Goal: Task Accomplishment & Management: Complete application form

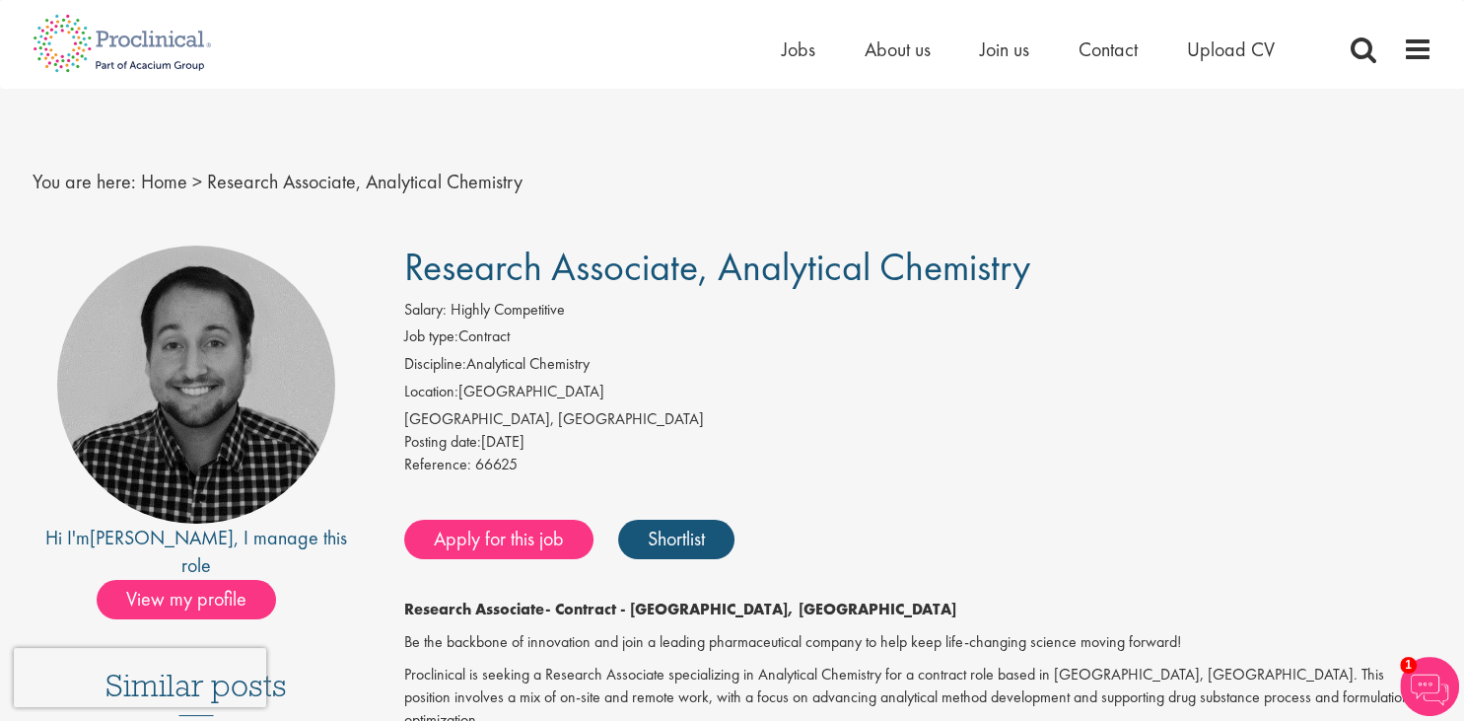
click at [981, 320] on div "Salary: Highly Competitive" at bounding box center [918, 313] width 1028 height 28
click at [799, 65] on div "Home Jobs About us Join us Contact Upload CV" at bounding box center [1053, 54] width 542 height 39
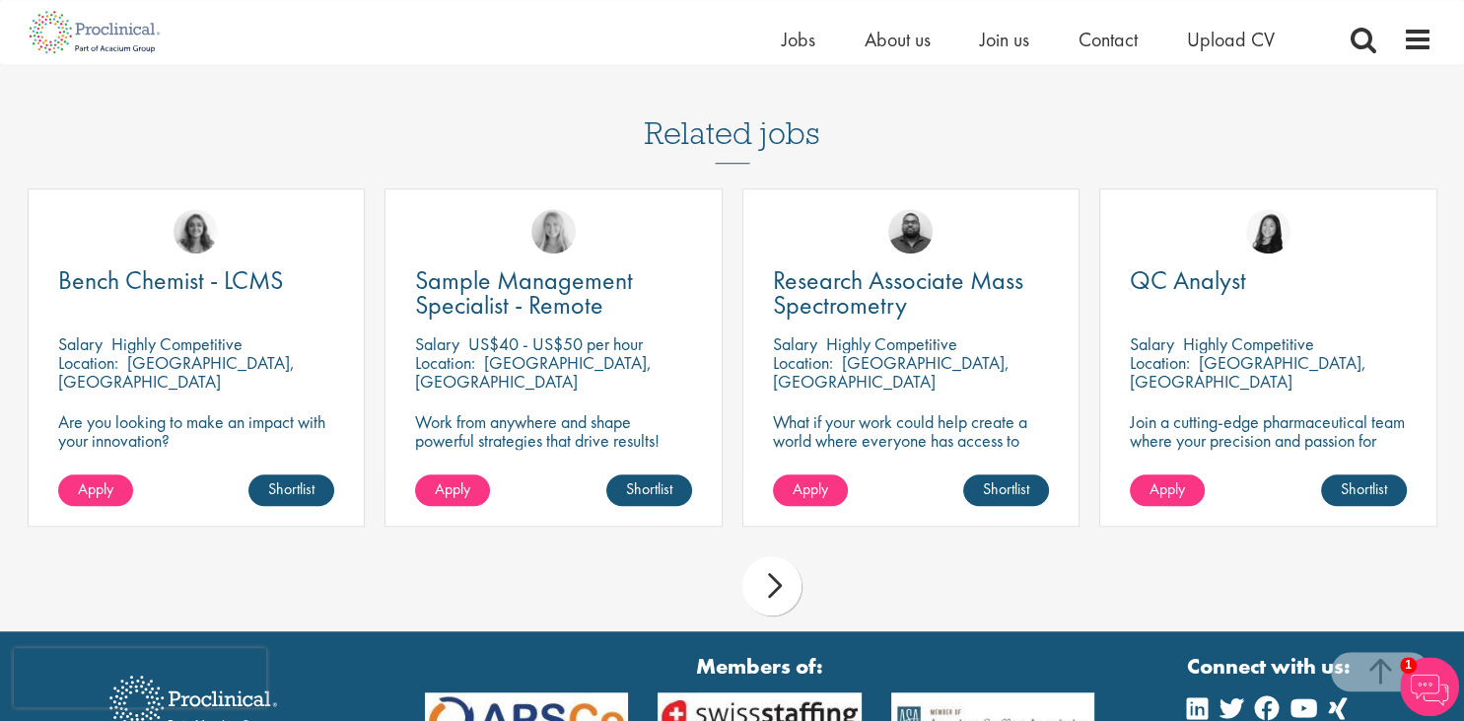
scroll to position [1519, 0]
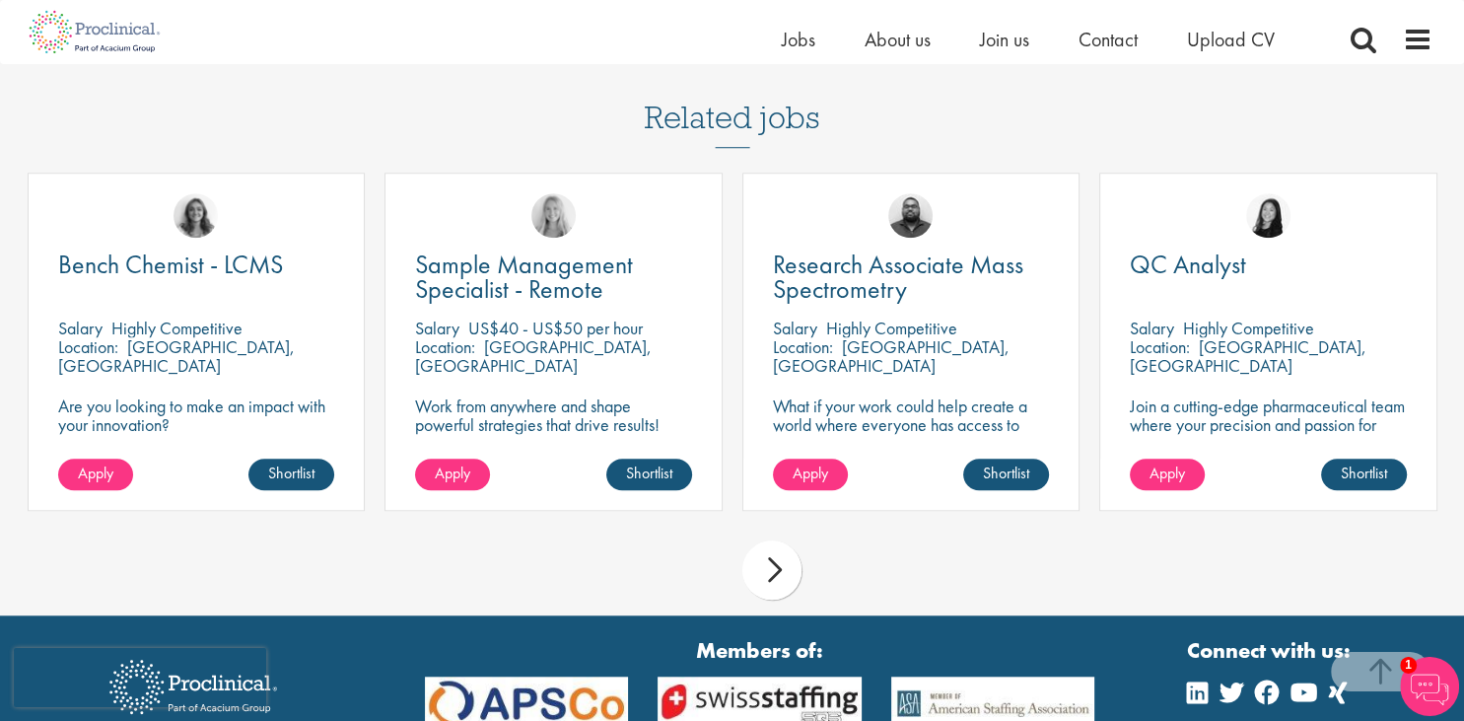
click at [779, 578] on div "next" at bounding box center [772, 569] width 59 height 59
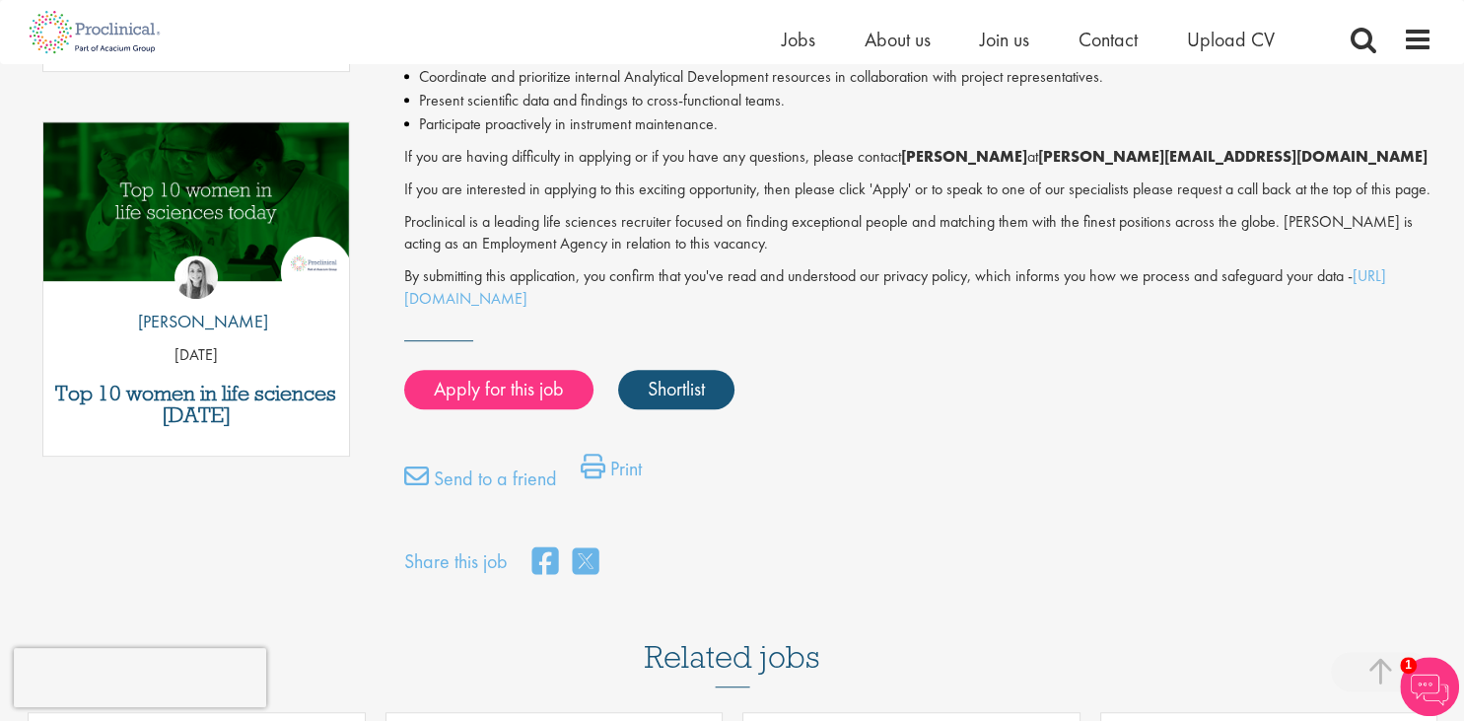
scroll to position [1219, 0]
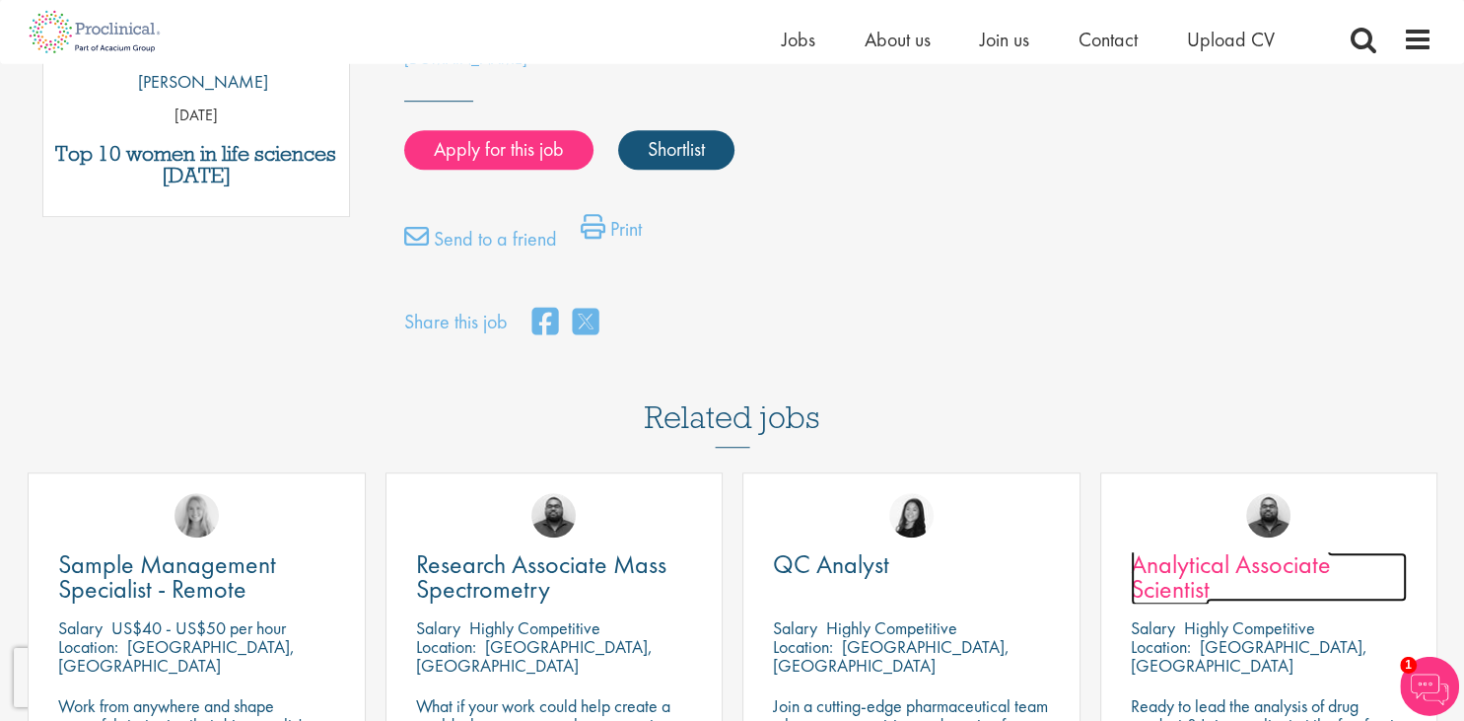
click at [1202, 568] on span "Analytical Associate Scientist" at bounding box center [1231, 576] width 200 height 58
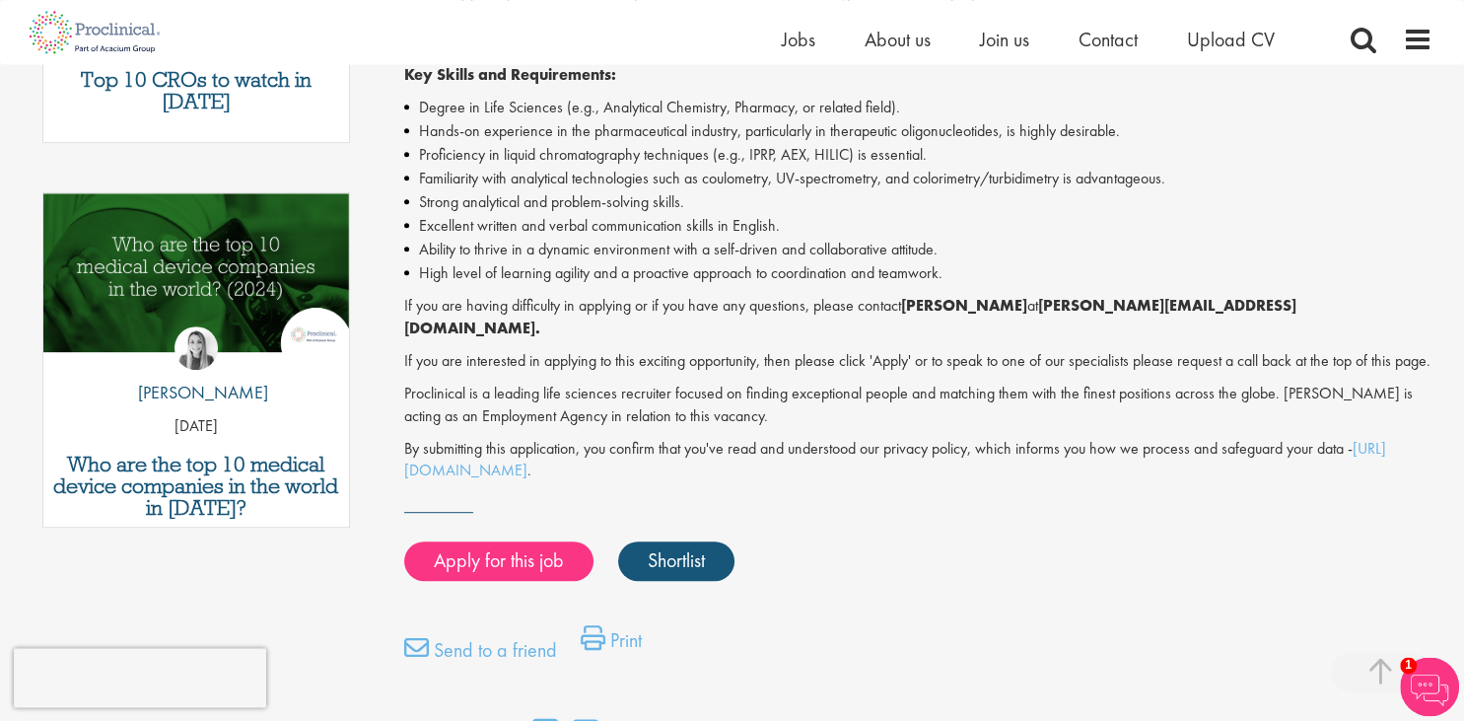
scroll to position [911, 0]
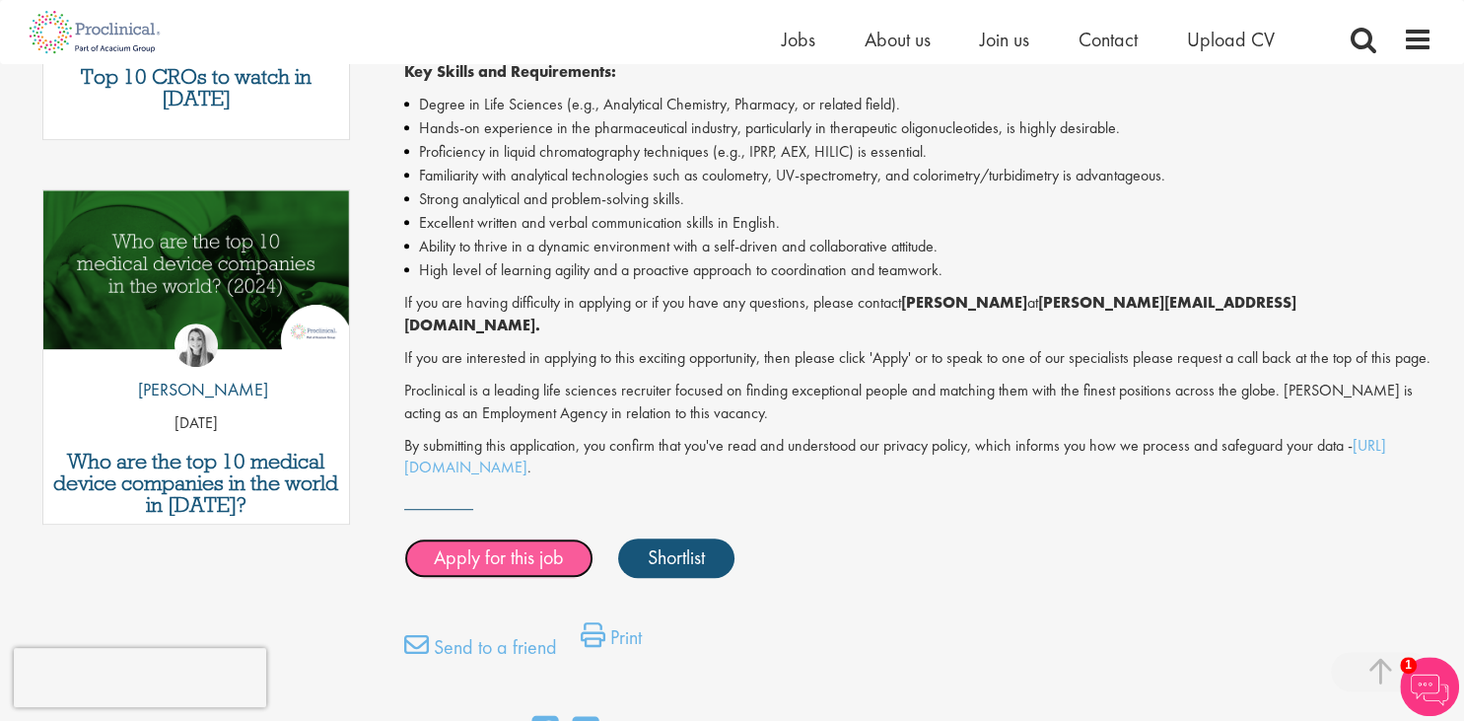
click at [516, 565] on link "Apply for this job" at bounding box center [498, 557] width 189 height 39
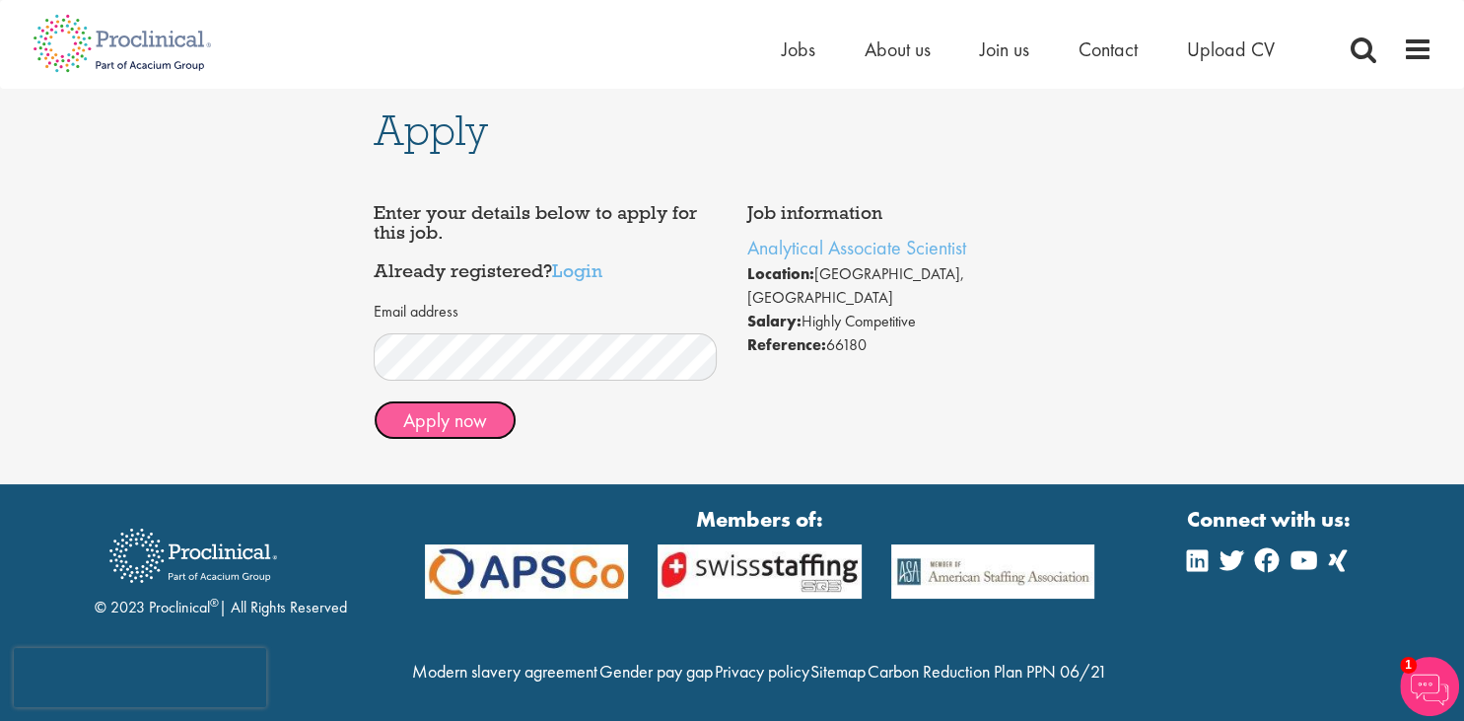
click at [469, 426] on button "Apply now" at bounding box center [445, 419] width 143 height 39
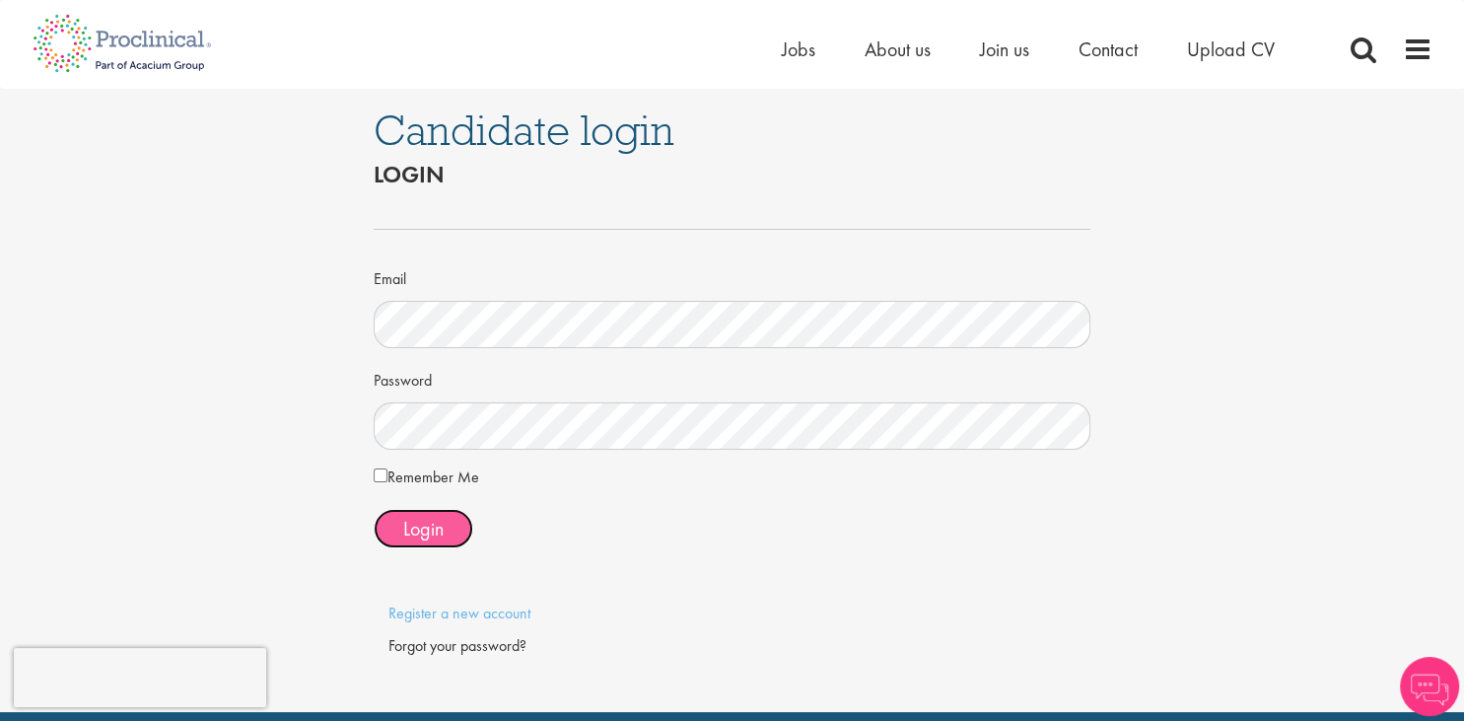
click at [442, 538] on span "Login" at bounding box center [423, 529] width 40 height 26
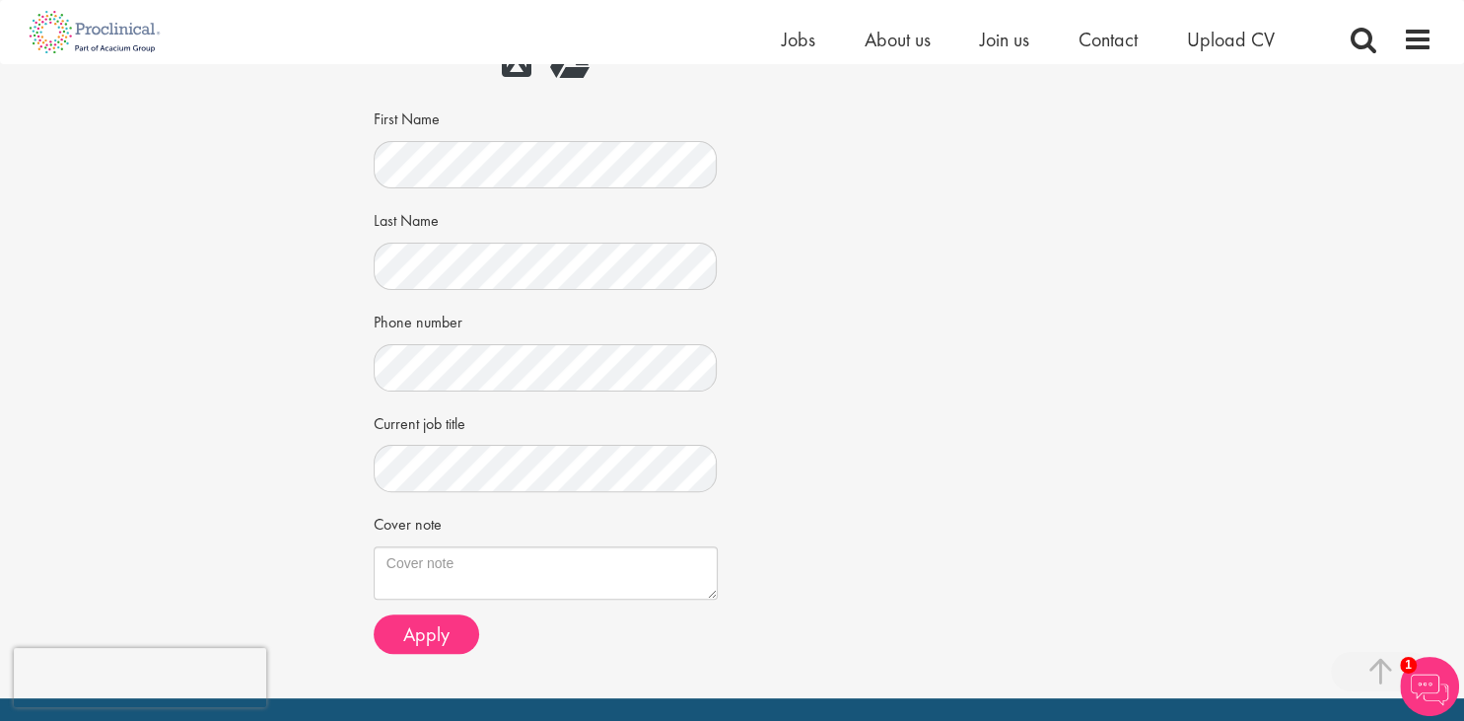
scroll to position [438, 0]
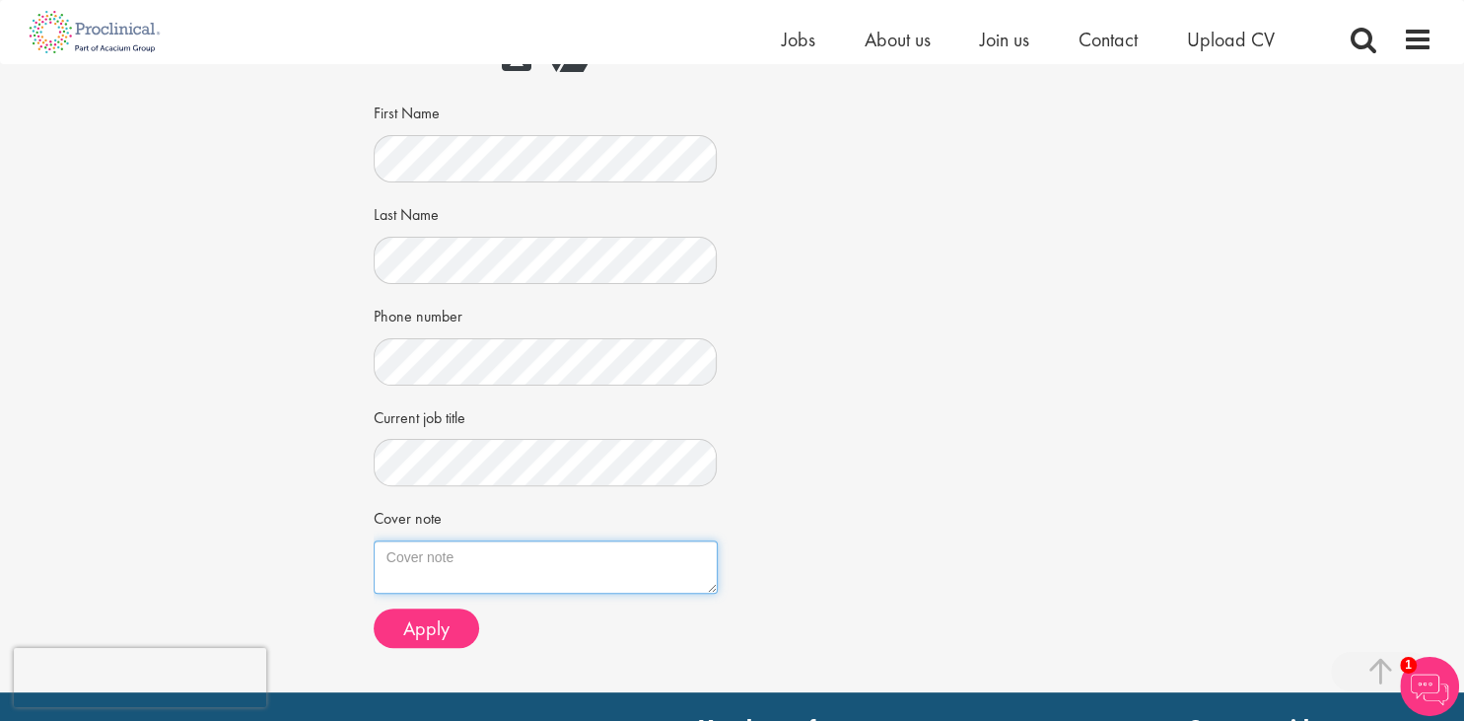
click at [416, 546] on textarea "Cover note" at bounding box center [546, 566] width 344 height 53
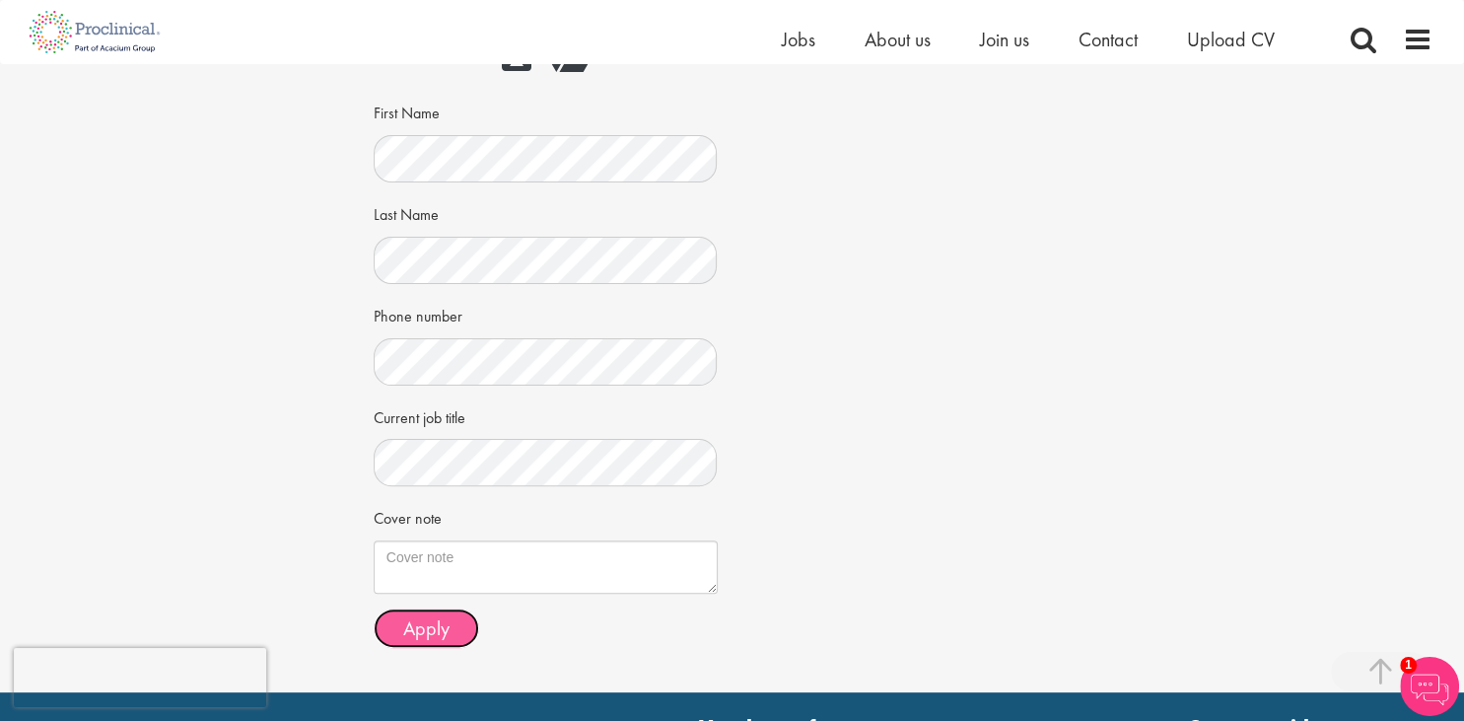
click at [424, 626] on span "Apply" at bounding box center [426, 628] width 46 height 26
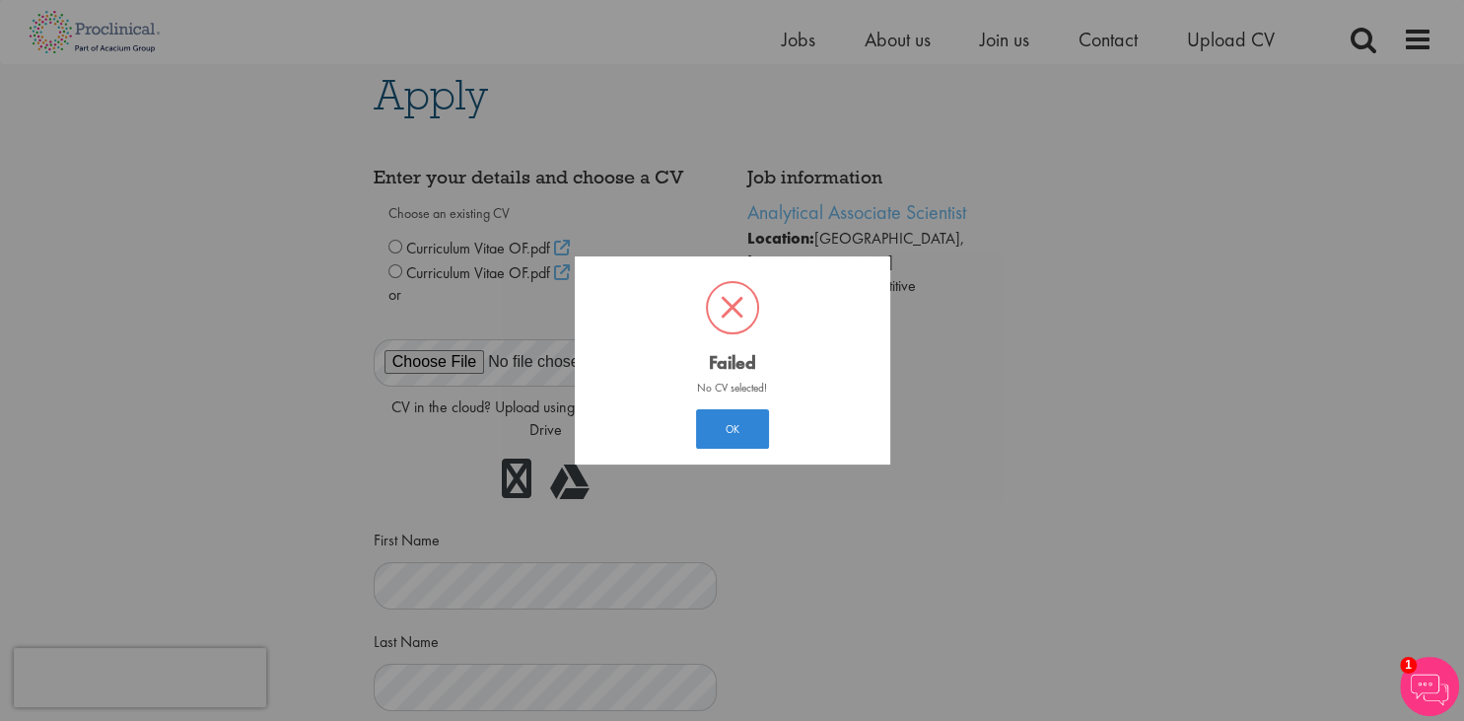
scroll to position [10, 0]
click at [728, 434] on button "OK" at bounding box center [732, 428] width 73 height 39
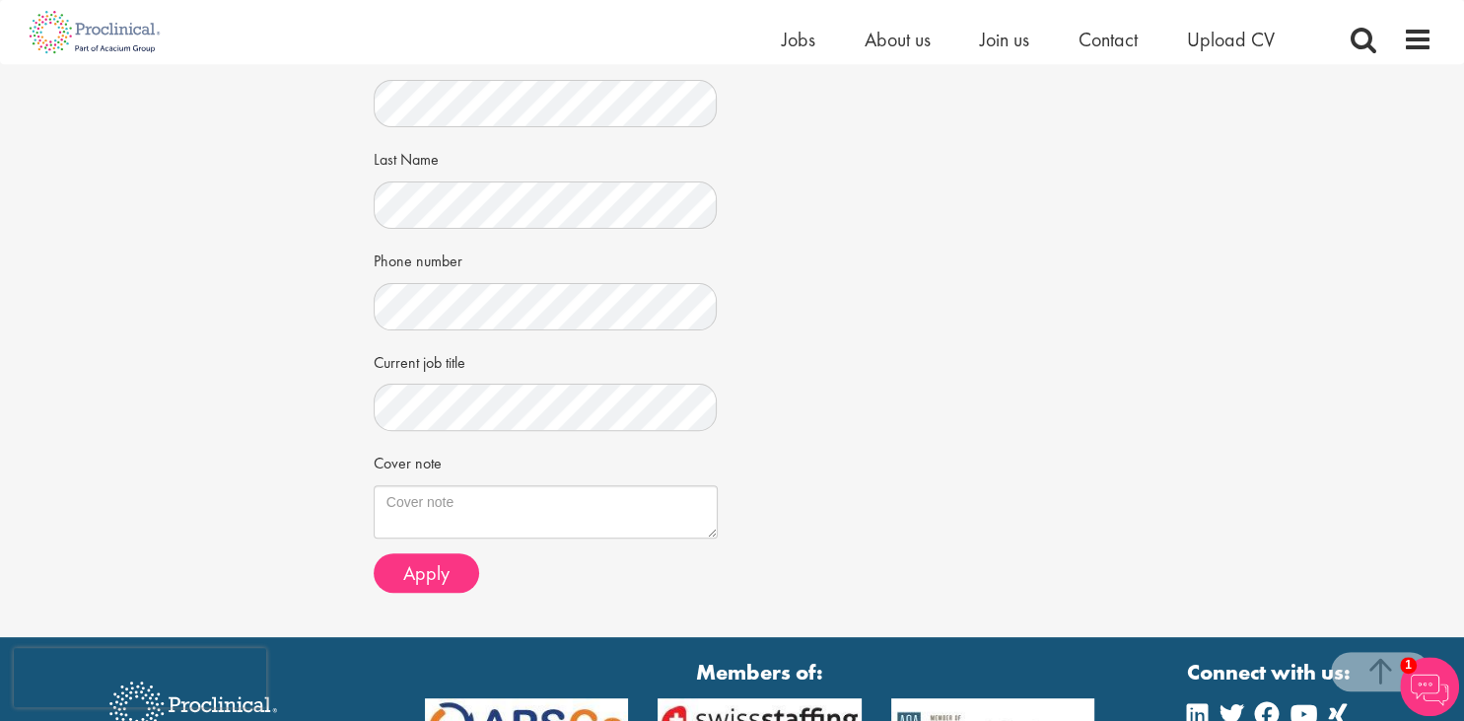
scroll to position [692, 0]
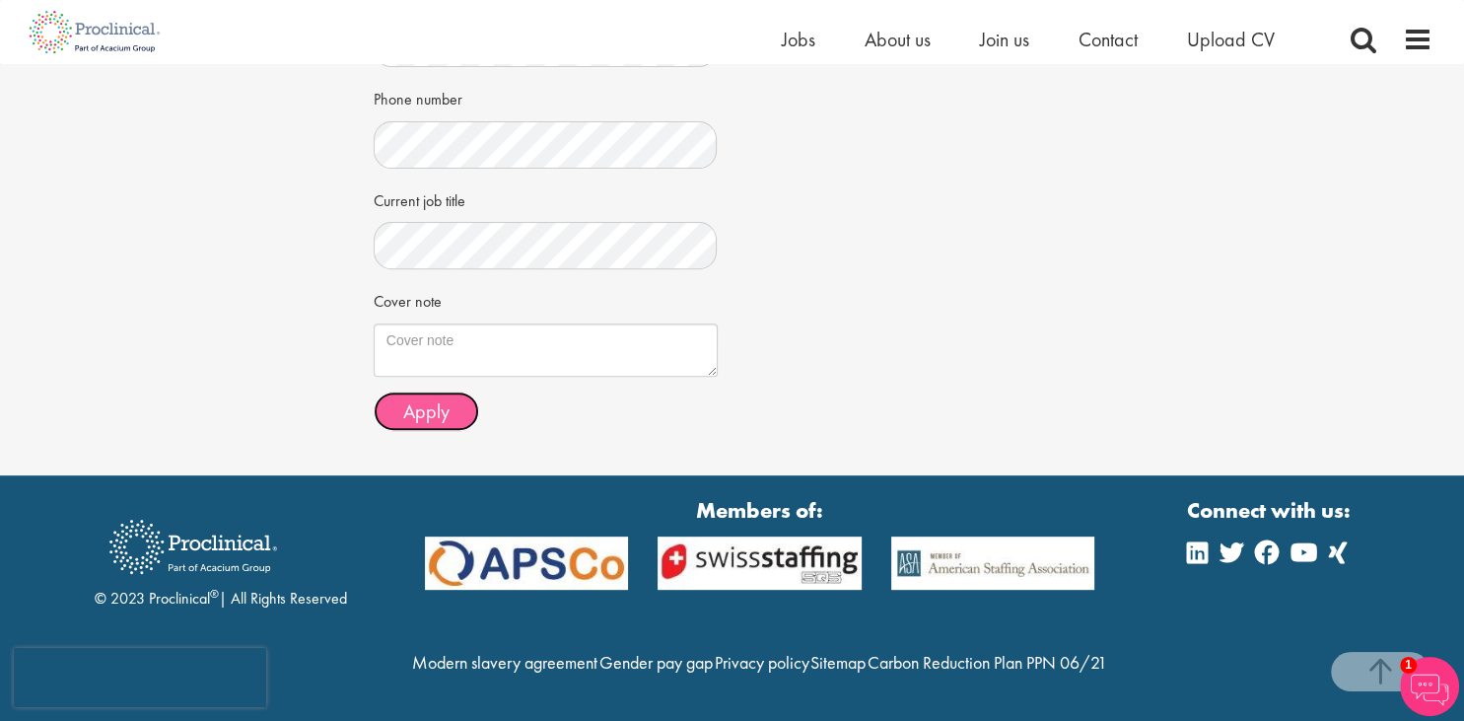
click at [397, 391] on button "Apply" at bounding box center [427, 410] width 106 height 39
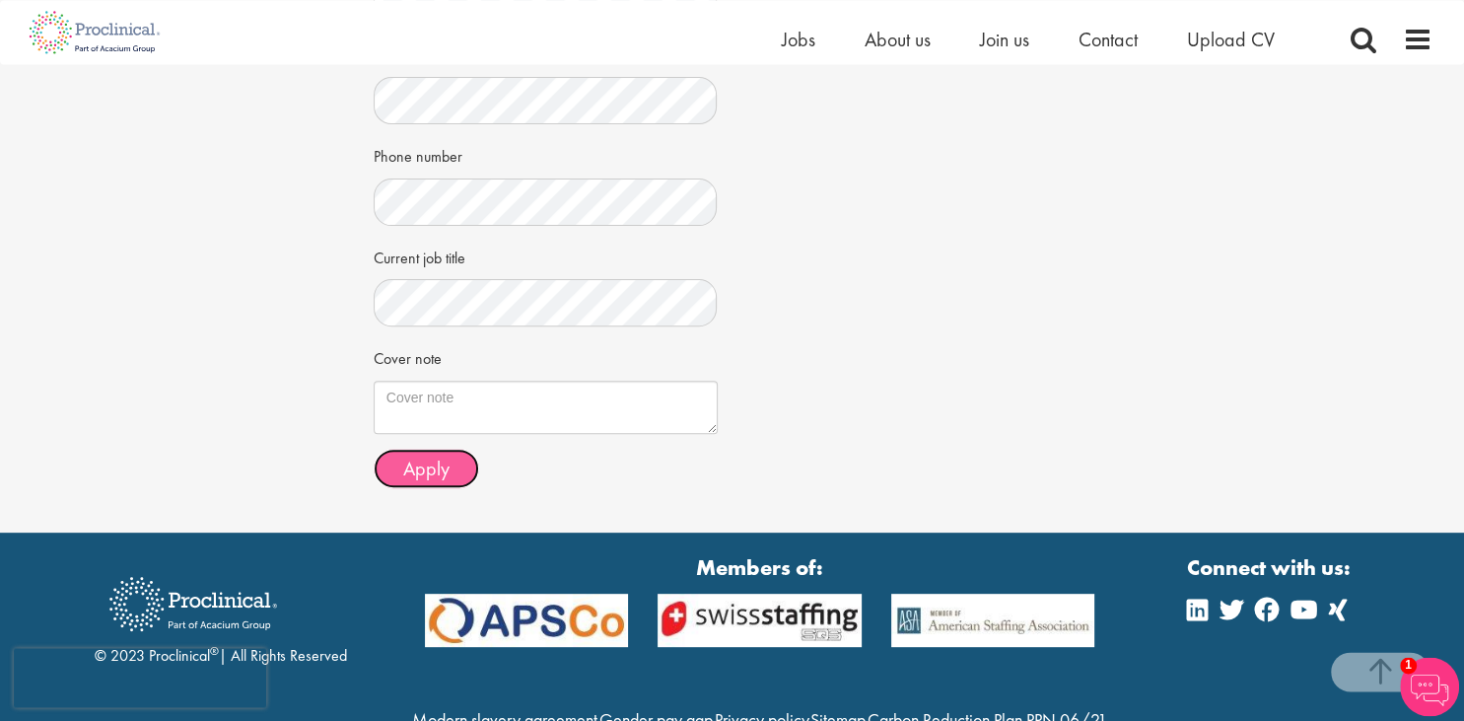
scroll to position [597, 0]
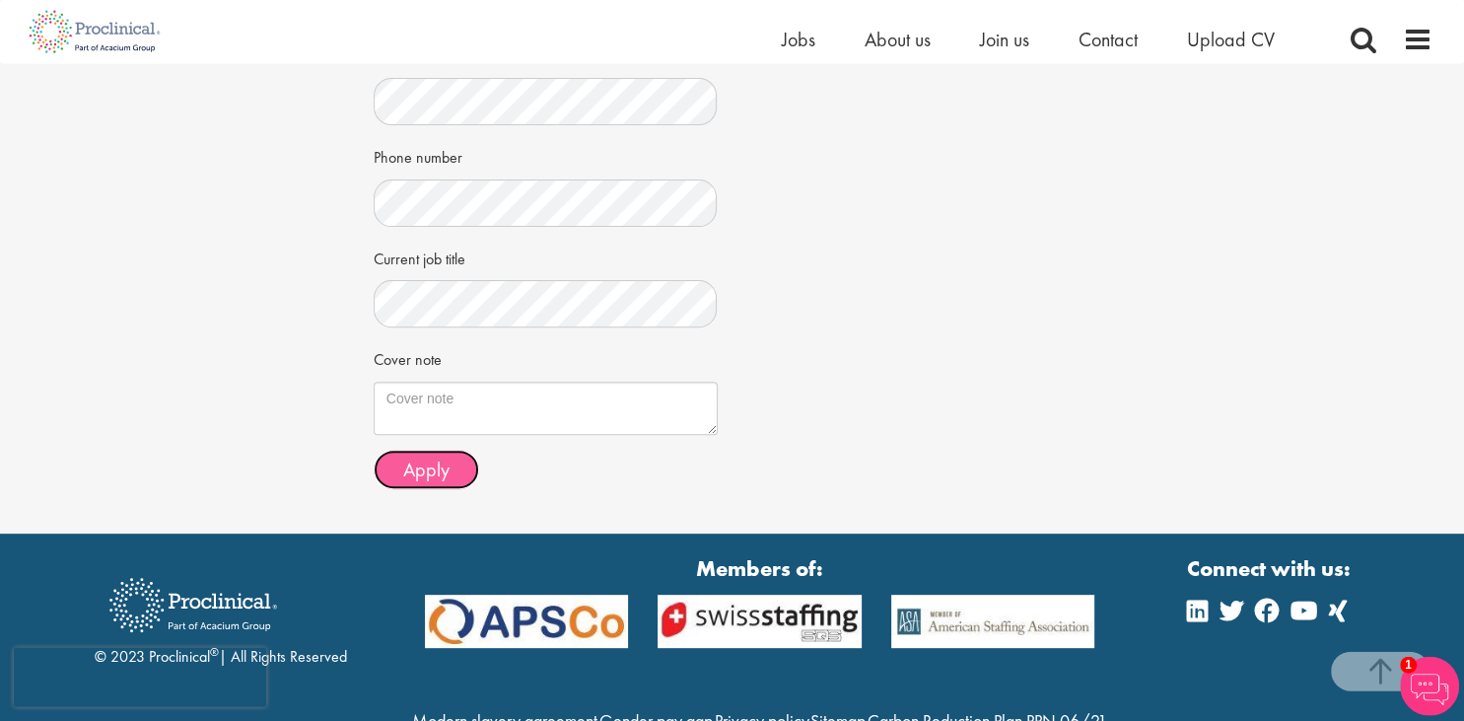
click at [426, 465] on span "Apply" at bounding box center [426, 470] width 46 height 26
click at [424, 470] on span "Apply" at bounding box center [426, 470] width 46 height 26
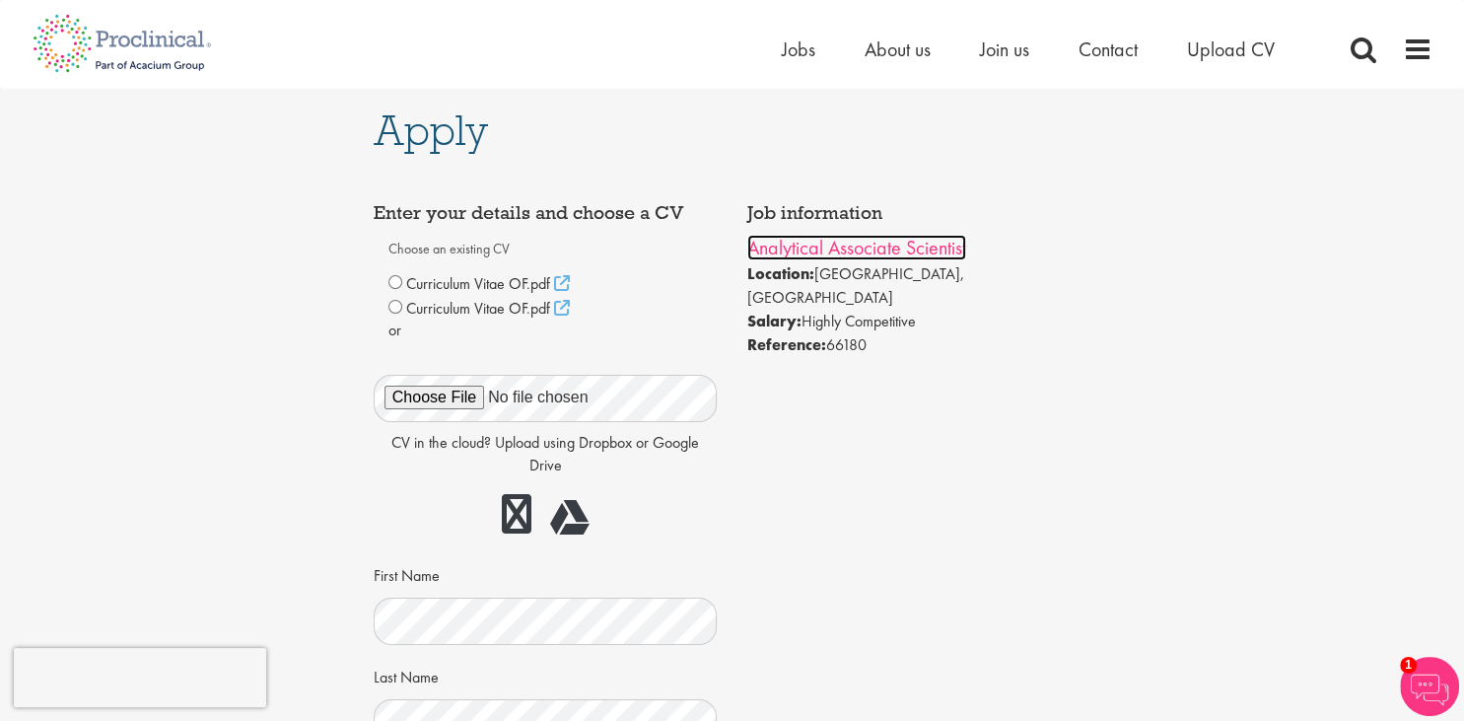
click at [922, 248] on link "Analytical Associate Scientist" at bounding box center [856, 248] width 219 height 26
click at [787, 52] on span "Jobs" at bounding box center [799, 49] width 34 height 26
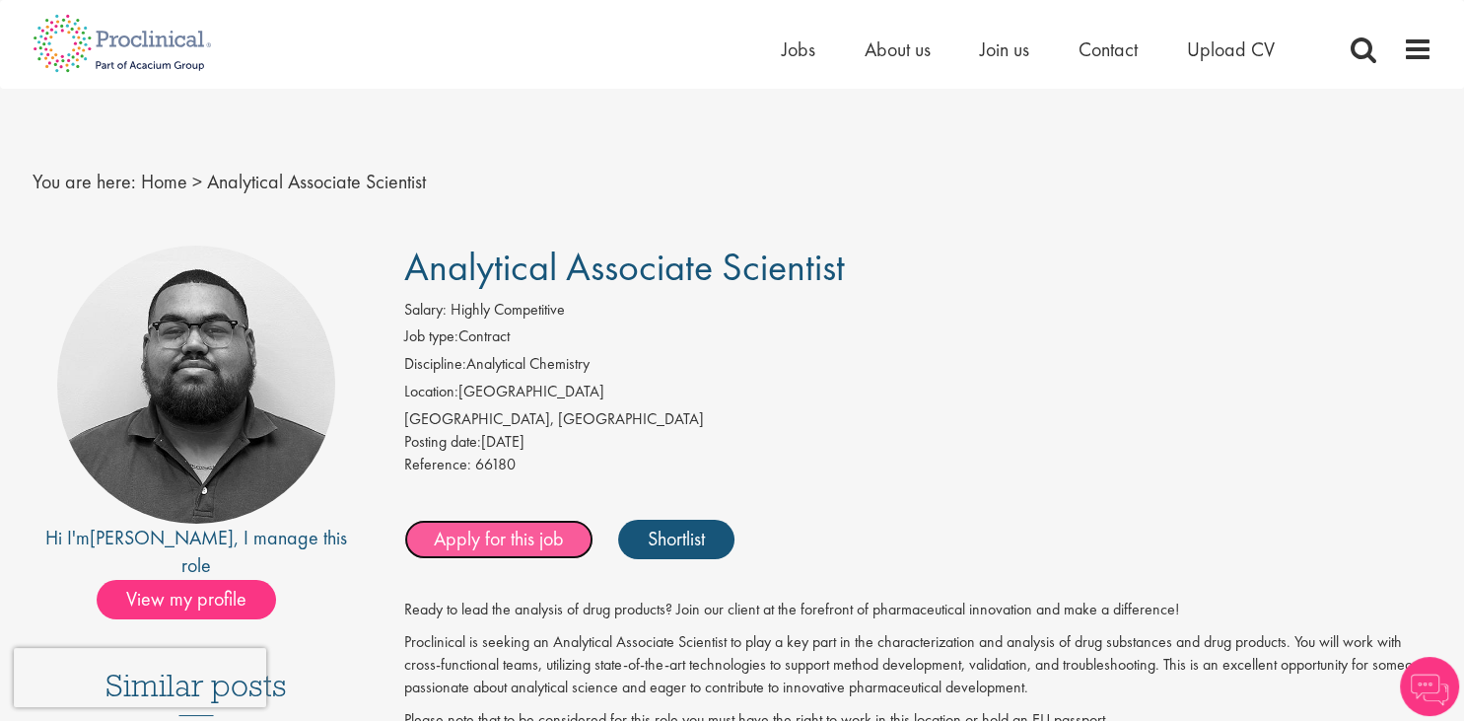
click at [546, 539] on link "Apply for this job" at bounding box center [498, 539] width 189 height 39
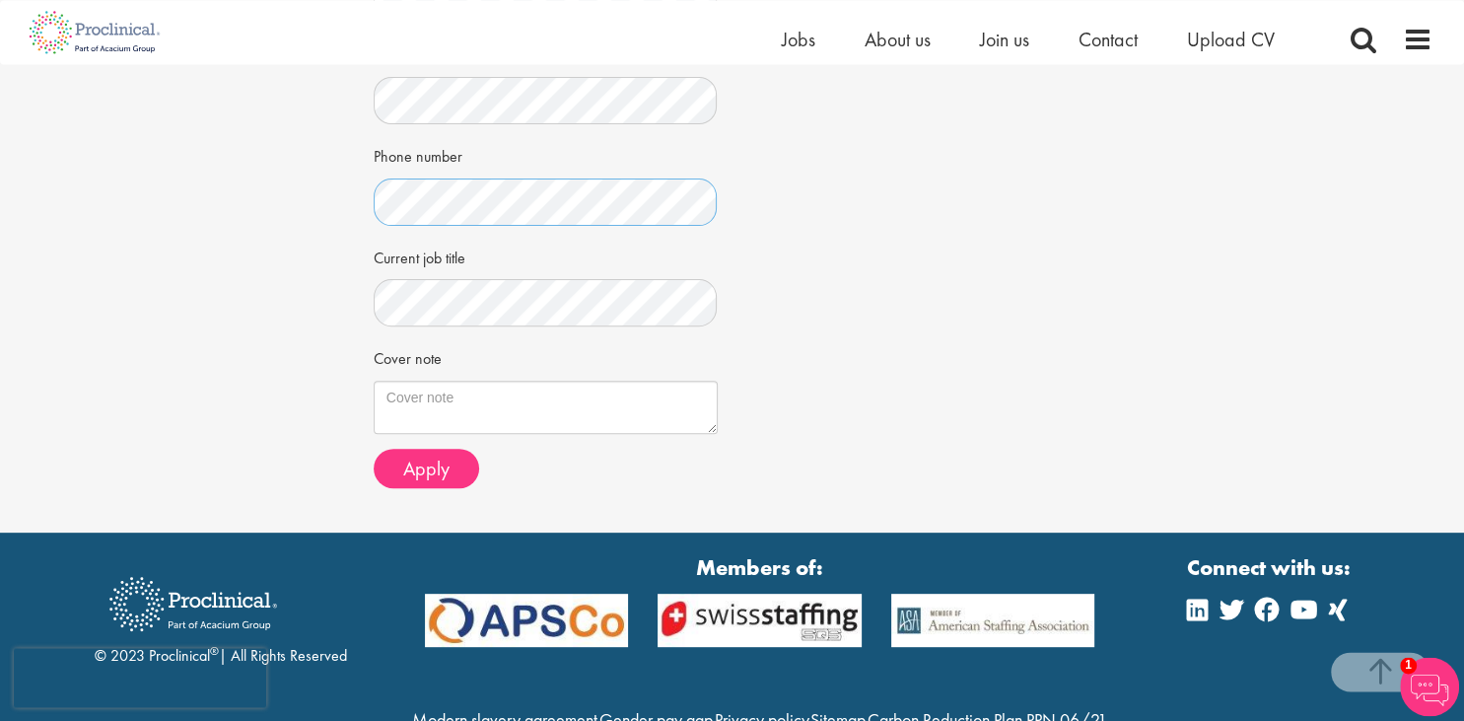
scroll to position [597, 0]
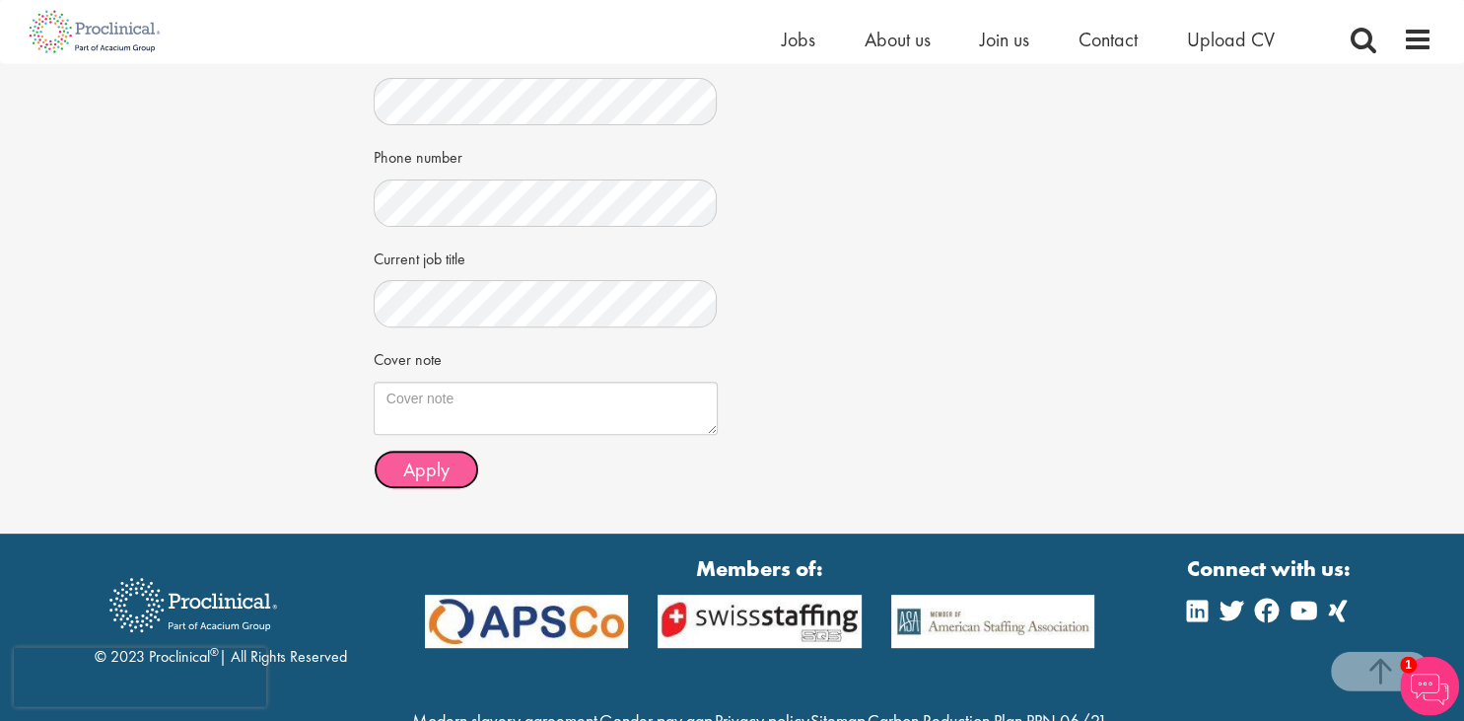
click at [432, 457] on span "Apply" at bounding box center [426, 470] width 46 height 26
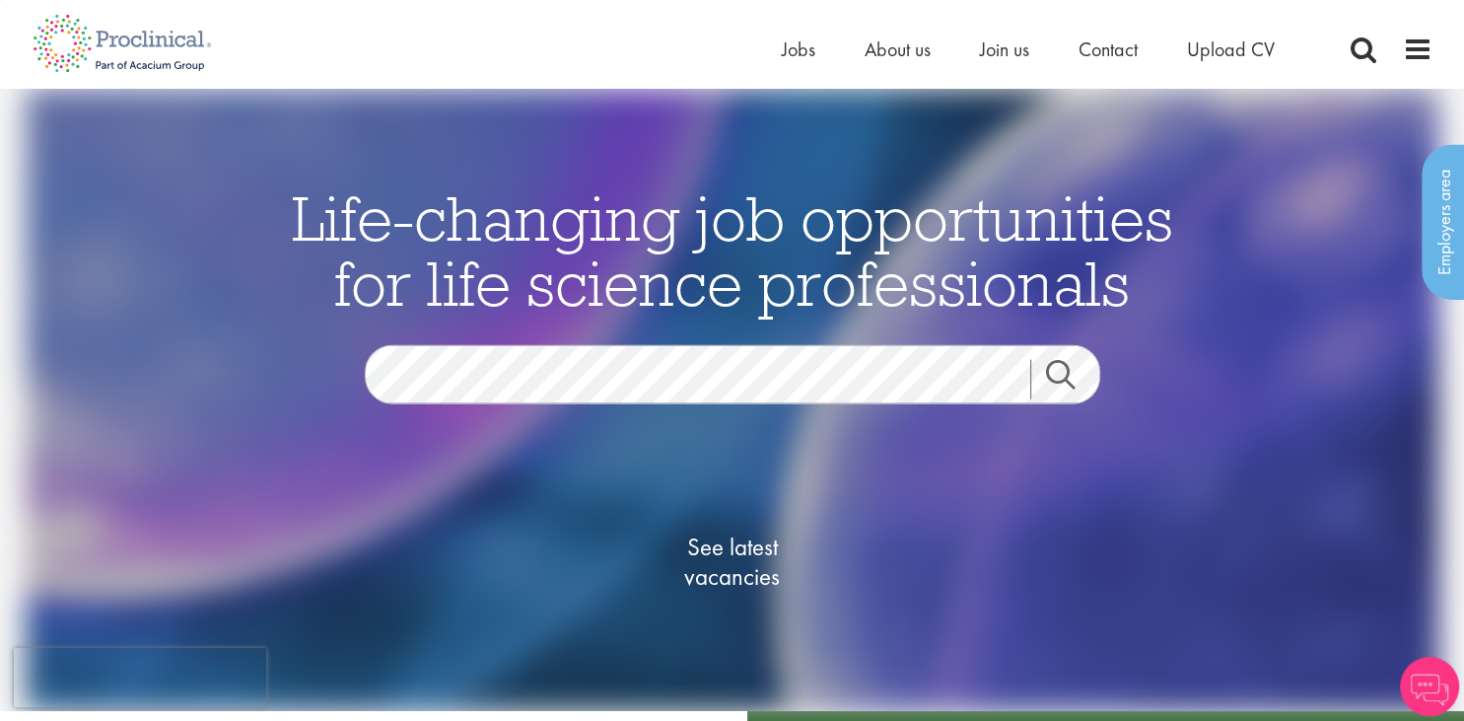
click at [1070, 381] on link "Search" at bounding box center [1072, 379] width 85 height 39
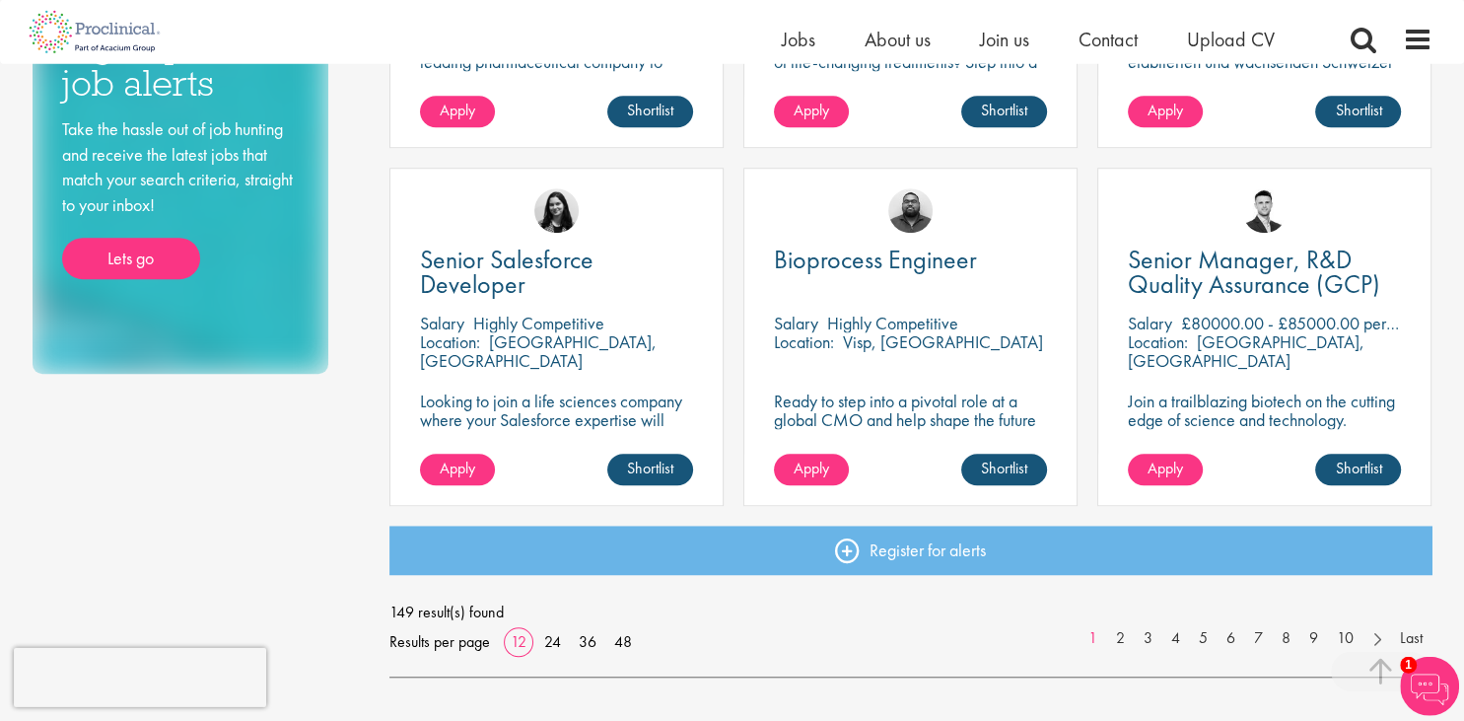
scroll to position [1355, 0]
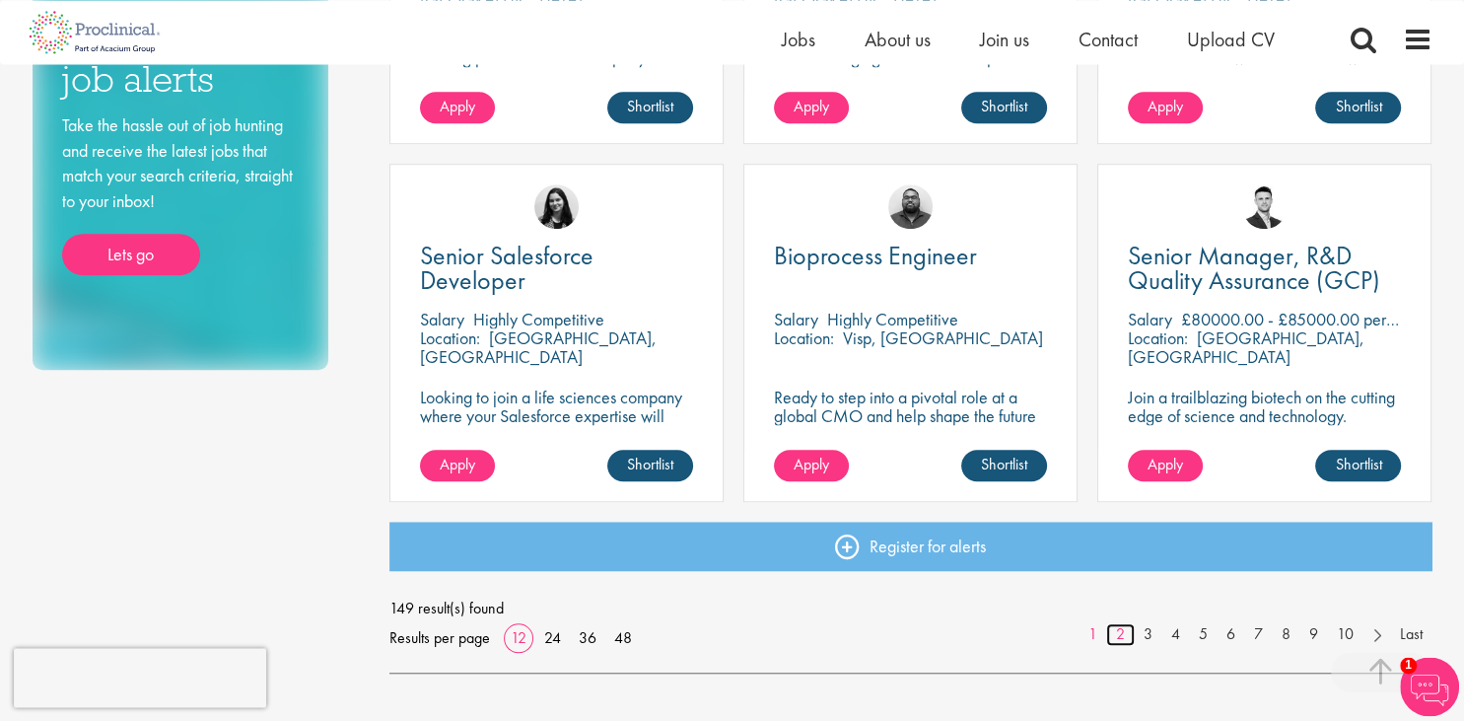
click at [1122, 636] on link "2" at bounding box center [1120, 634] width 29 height 23
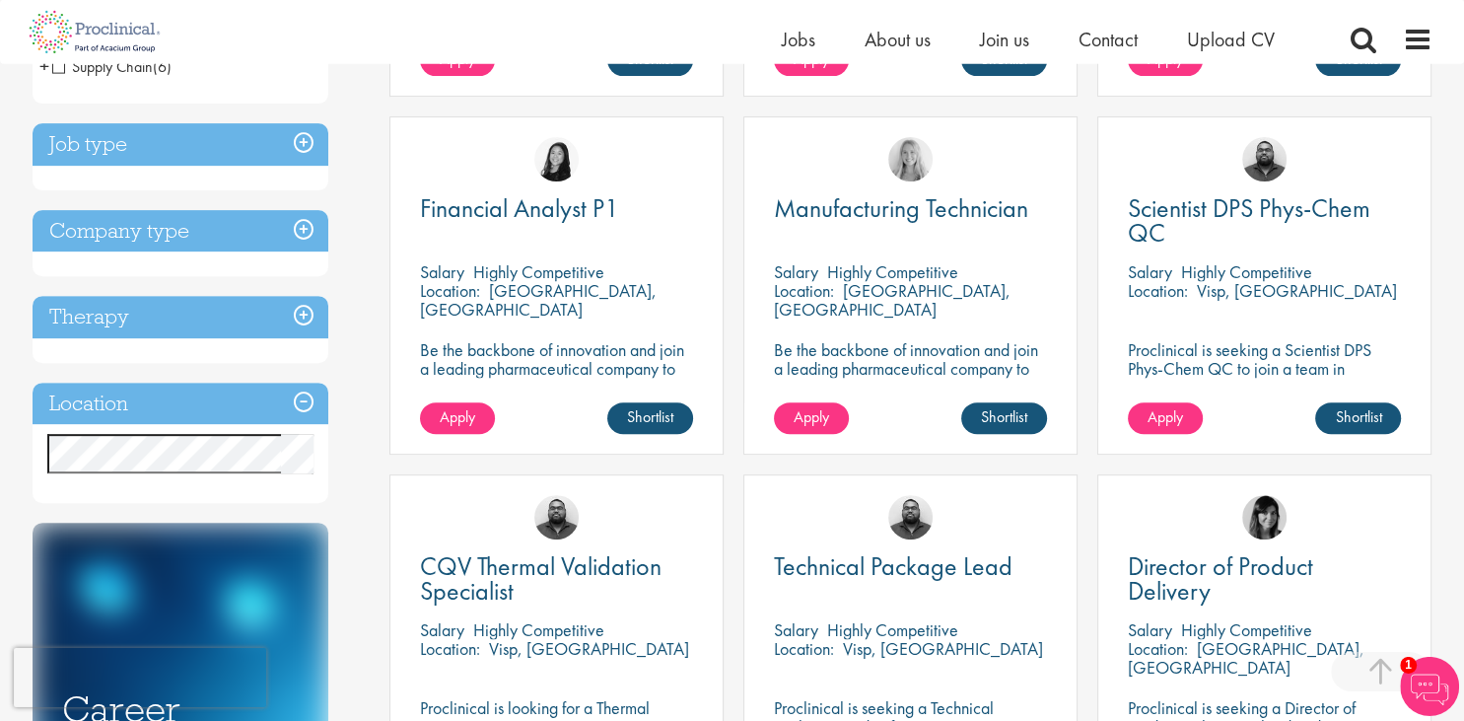
scroll to position [693, 0]
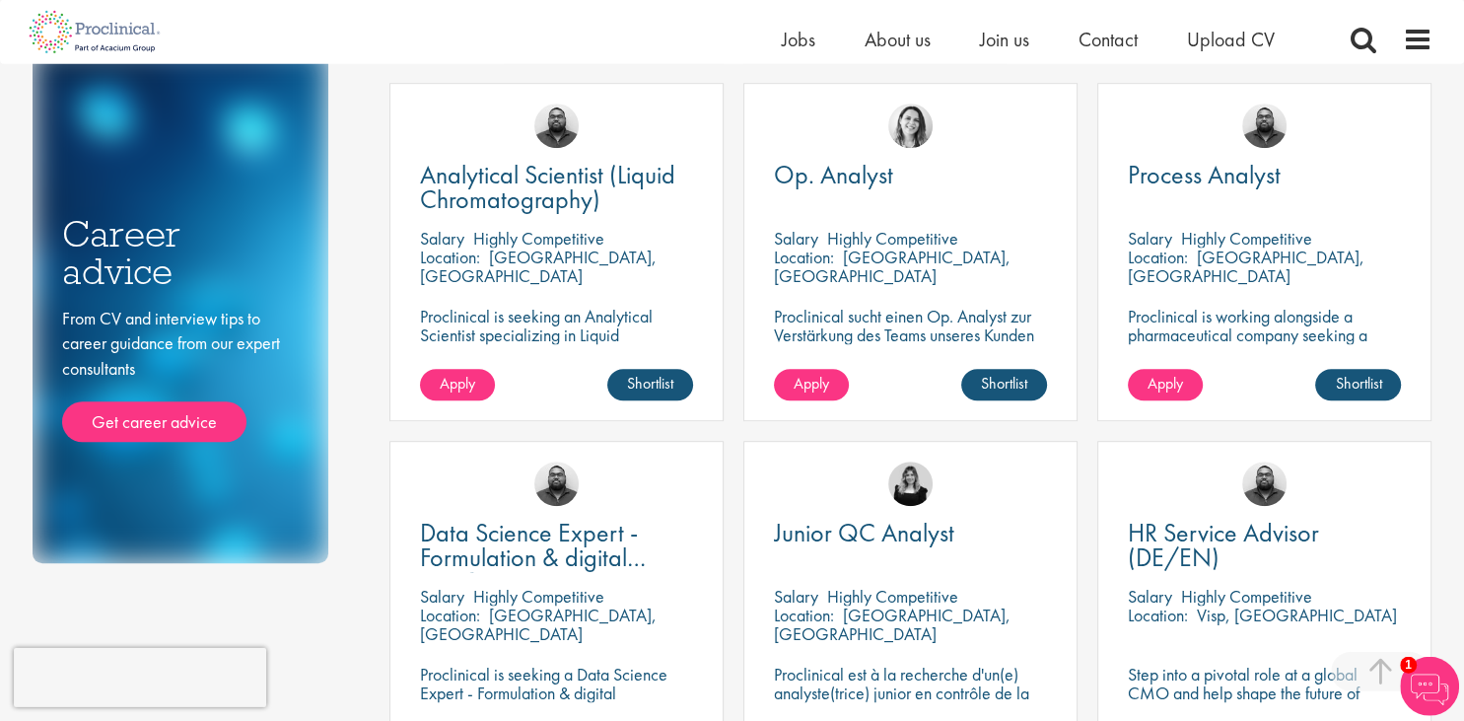
scroll to position [1085, 0]
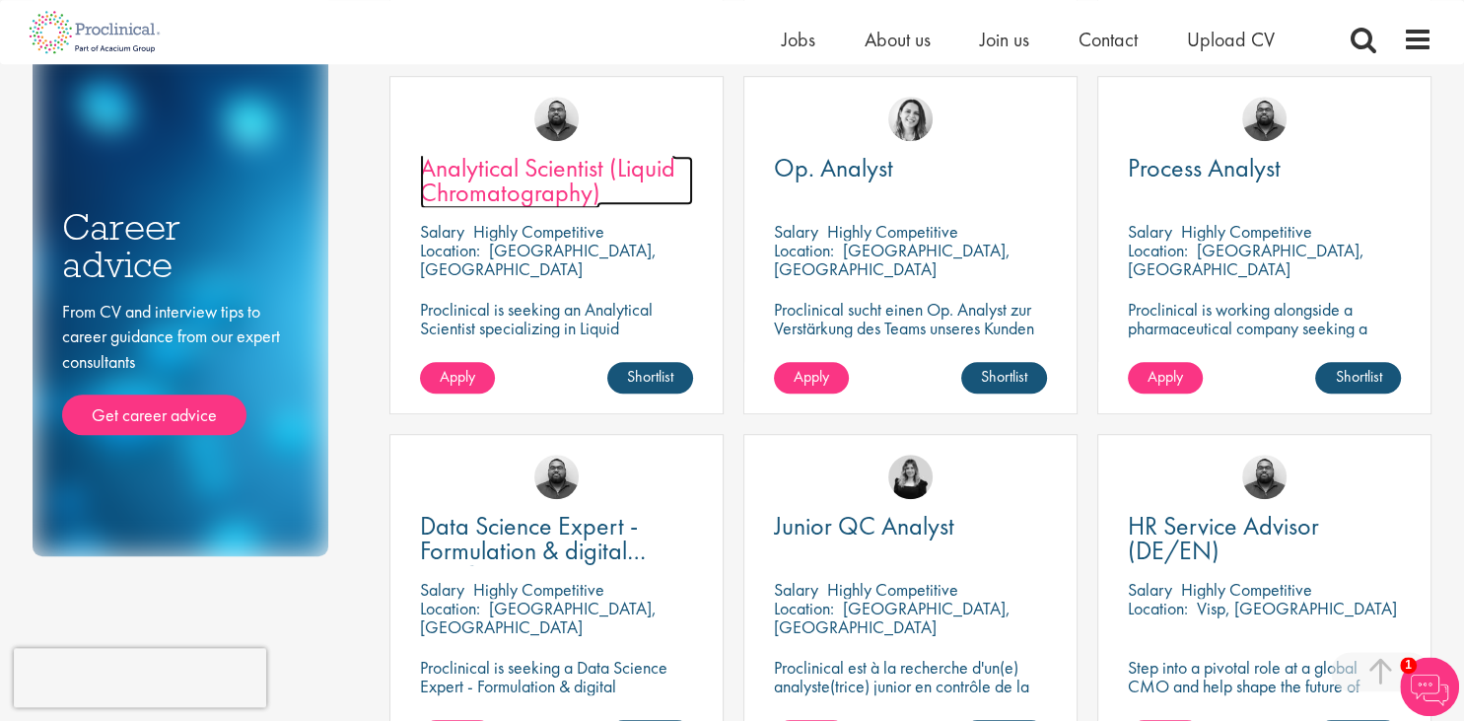
click at [523, 178] on span "Analytical Scientist (Liquid Chromatography)" at bounding box center [547, 180] width 255 height 58
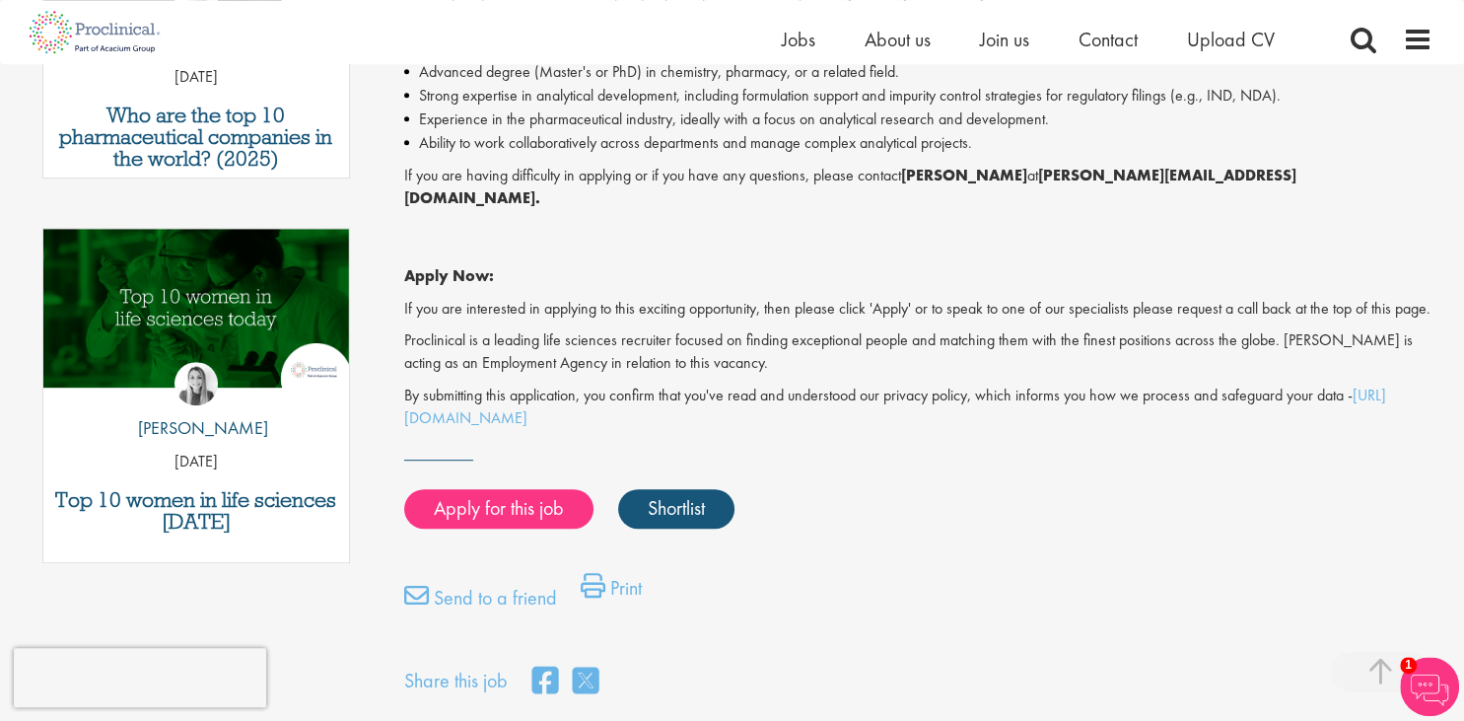
scroll to position [899, 0]
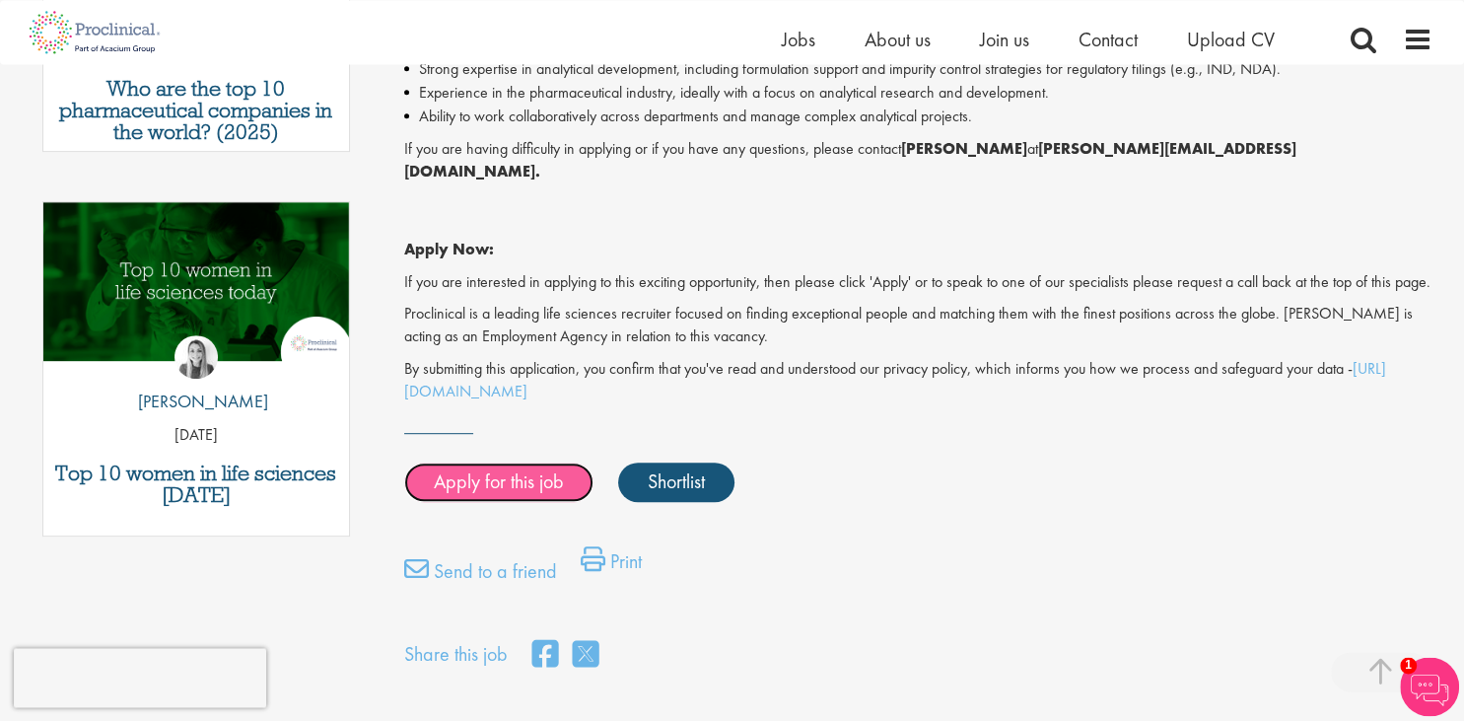
click at [483, 489] on link "Apply for this job" at bounding box center [498, 481] width 189 height 39
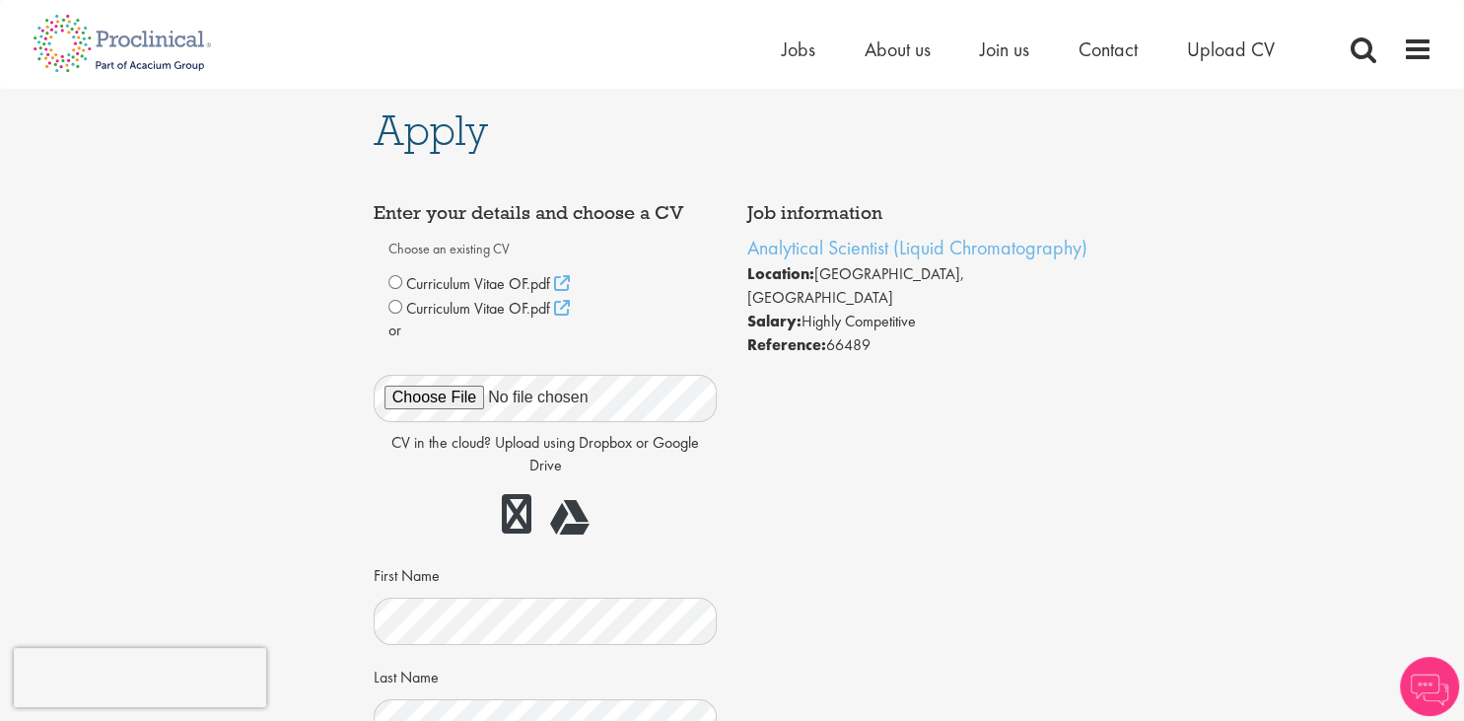
click at [395, 313] on div "Curriculum Vitae OF.pdf" at bounding box center [546, 308] width 315 height 25
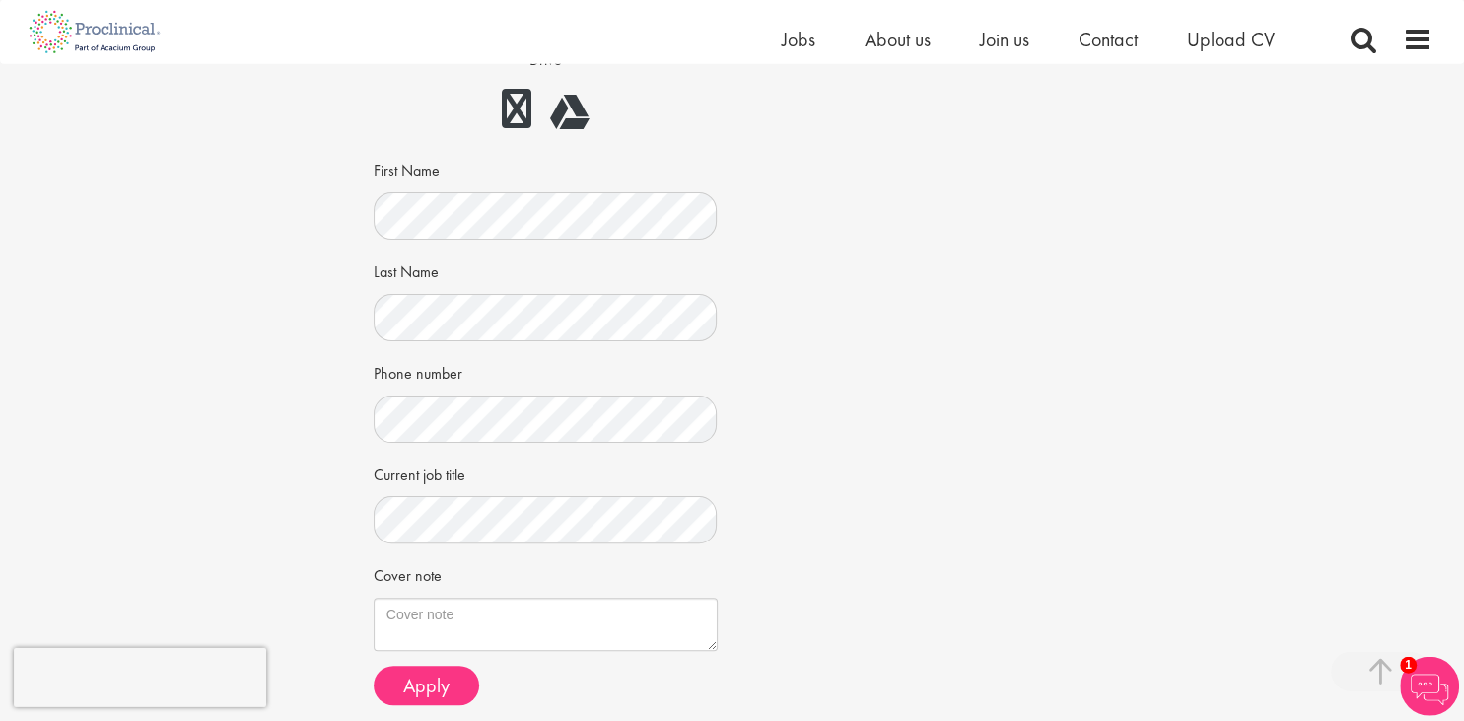
scroll to position [406, 0]
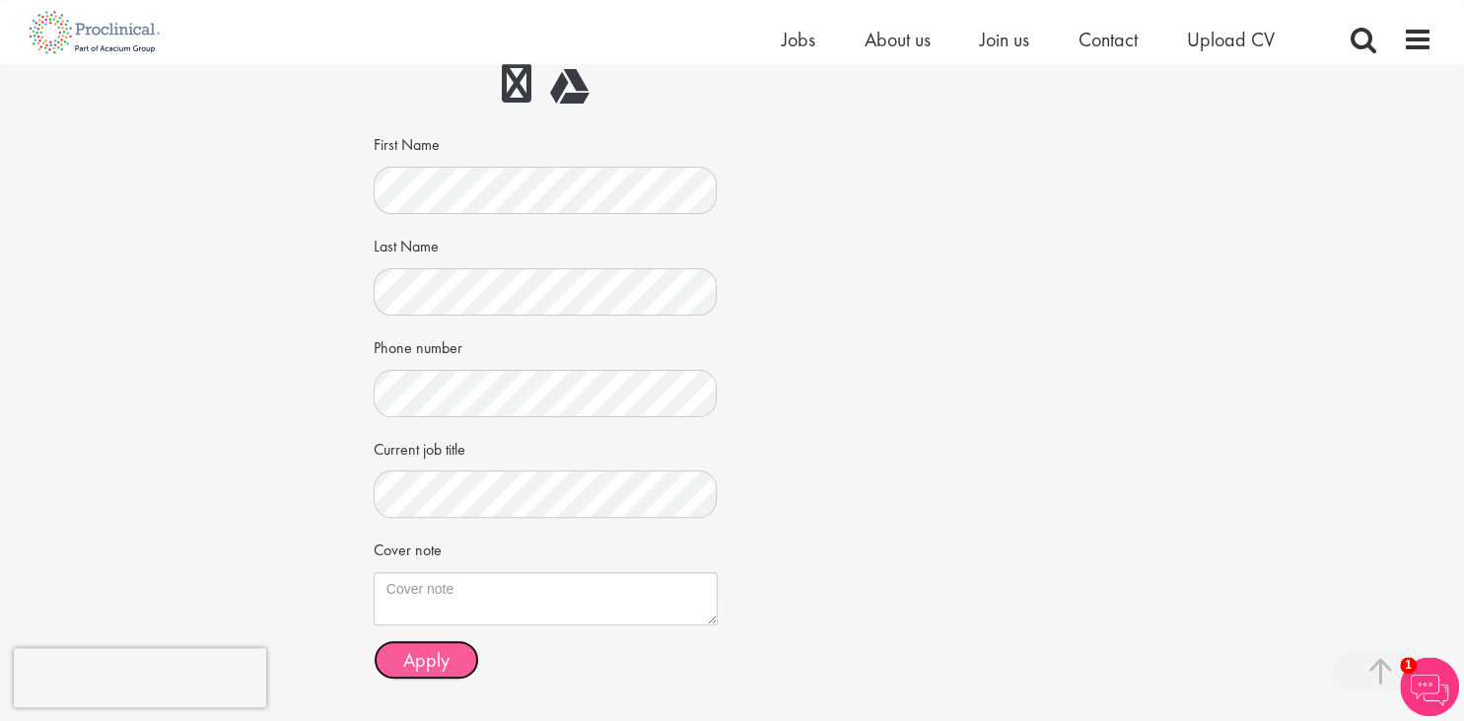
click at [458, 656] on button "Apply" at bounding box center [427, 659] width 106 height 39
